Goal: Complete application form

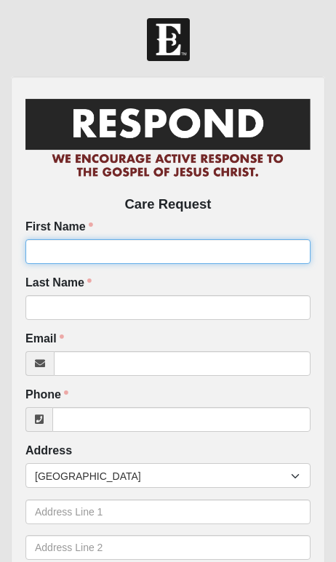
click at [40, 250] on input "First Name" at bounding box center [167, 251] width 285 height 25
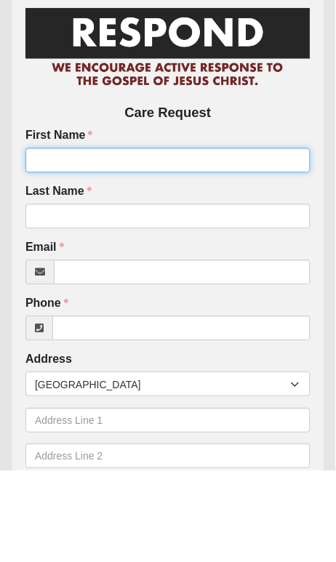
type input "[PERSON_NAME]"
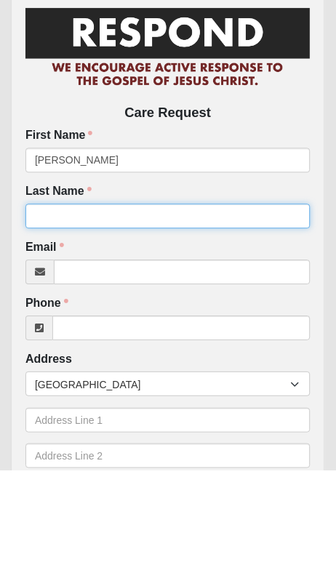
type input "[PERSON_NAME]"
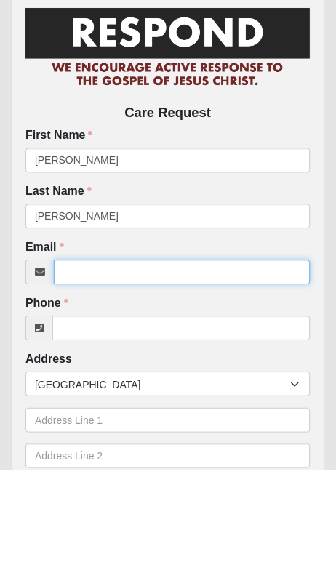
type input "[EMAIL_ADDRESS][DOMAIN_NAME]"
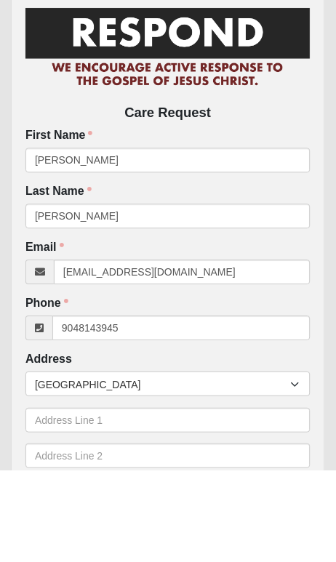
type input "[PHONE_NUMBER]"
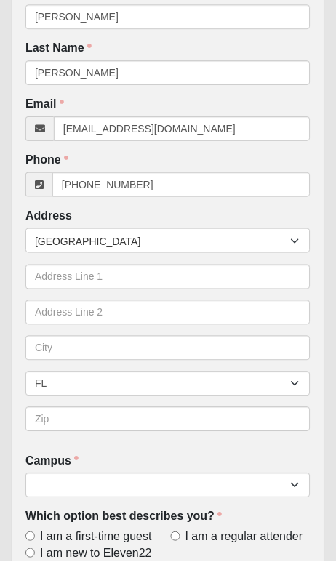
scroll to position [235, 0]
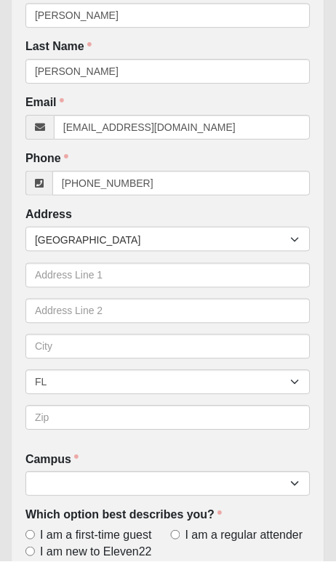
click at [33, 549] on input "I am new to Eleven22" at bounding box center [29, 552] width 9 height 9
radio input "true"
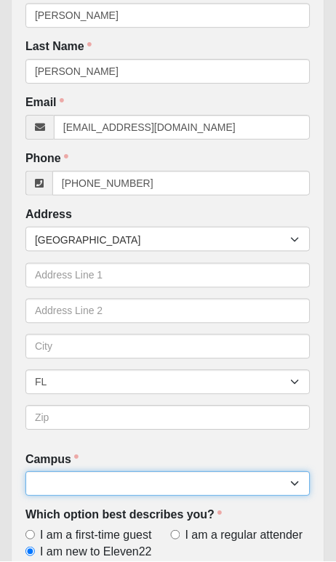
click at [42, 475] on select "Arlington Baymeadows Eleven22 Online [PERSON_NAME][GEOGRAPHIC_DATA] Jesup [GEOG…" at bounding box center [167, 484] width 285 height 25
select select "11"
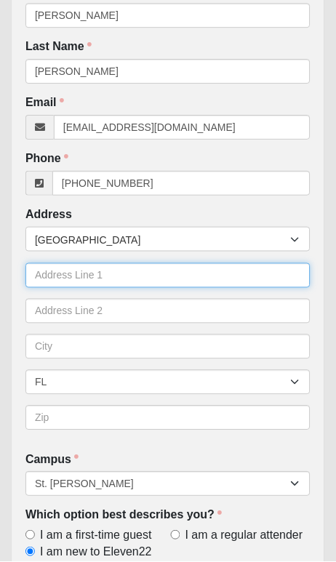
click at [41, 278] on input "text" at bounding box center [167, 275] width 285 height 25
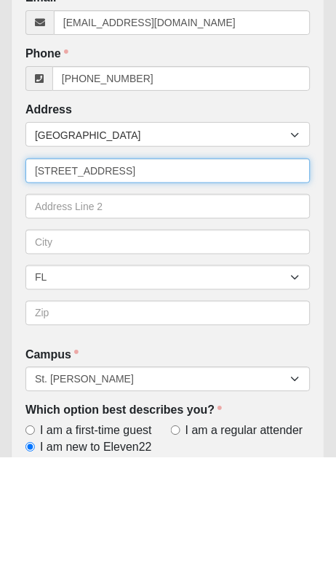
type input "[STREET_ADDRESS]"
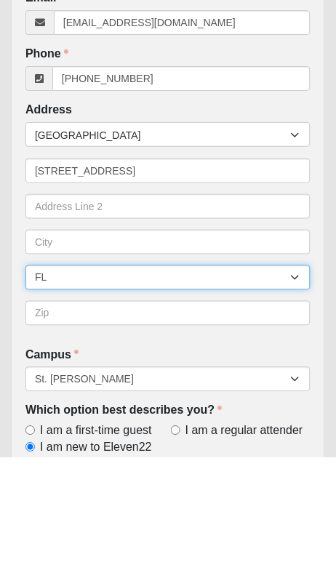
click at [52, 370] on select "AL AK AS AR AZ CA CO CT DE DC FM [GEOGRAPHIC_DATA] [GEOGRAPHIC_DATA] GU HI ID I…" at bounding box center [167, 382] width 285 height 25
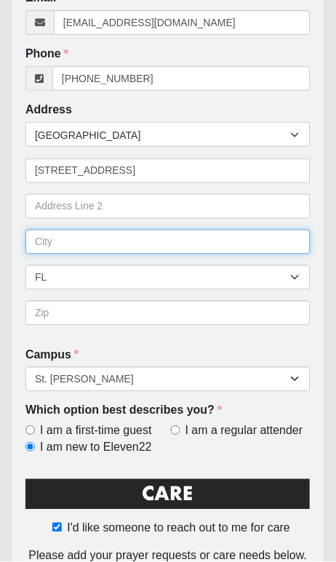
click at [42, 235] on input "text" at bounding box center [167, 242] width 285 height 25
click at [46, 233] on input "text" at bounding box center [167, 242] width 285 height 25
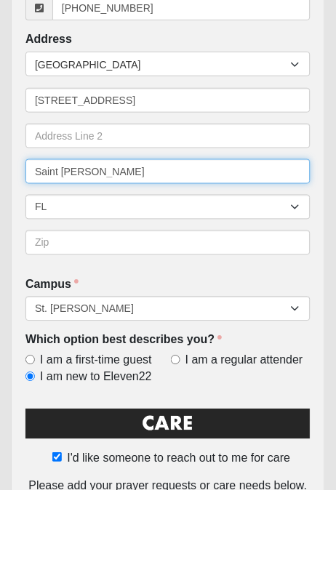
type input "Saint [PERSON_NAME]"
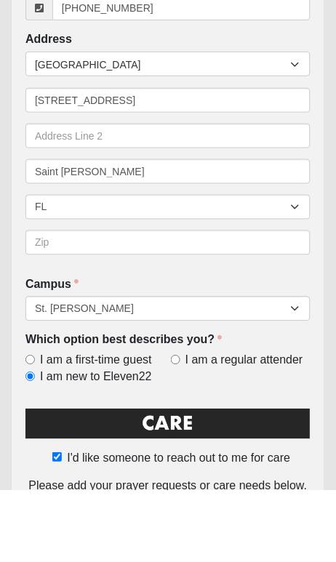
scroll to position [412, 0]
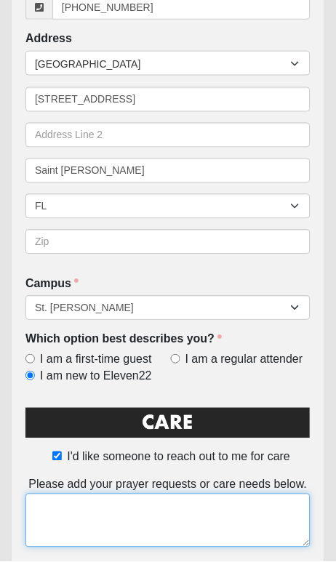
click at [50, 501] on textarea at bounding box center [167, 521] width 285 height 54
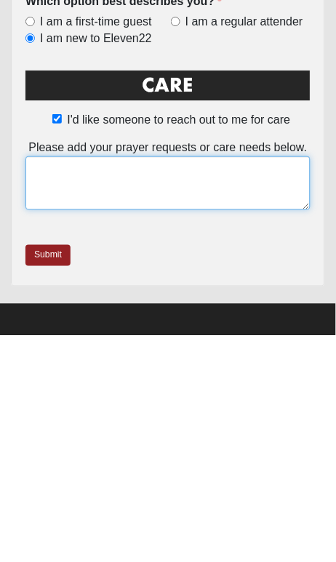
type textarea "I"
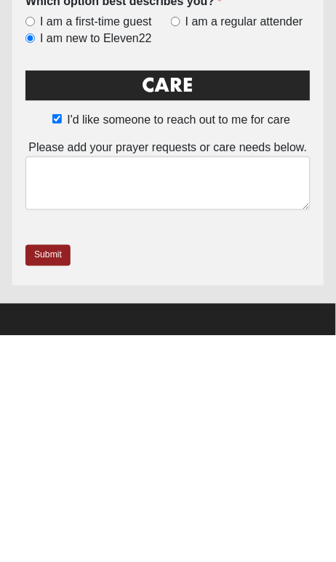
scroll to position [451, 0]
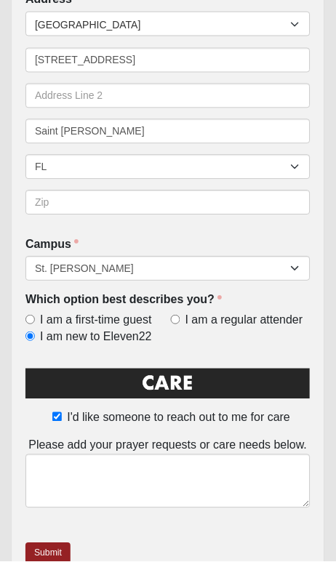
click at [41, 544] on link "Submit" at bounding box center [47, 554] width 45 height 21
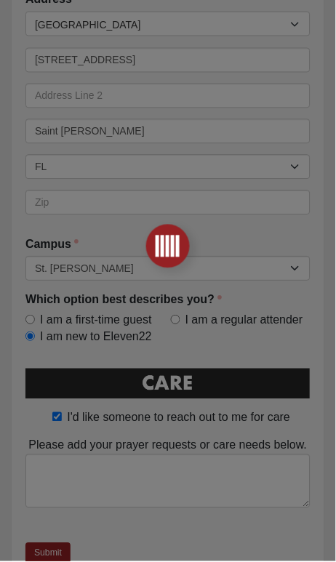
scroll to position [0, 0]
